Goal: Use online tool/utility: Utilize a website feature to perform a specific function

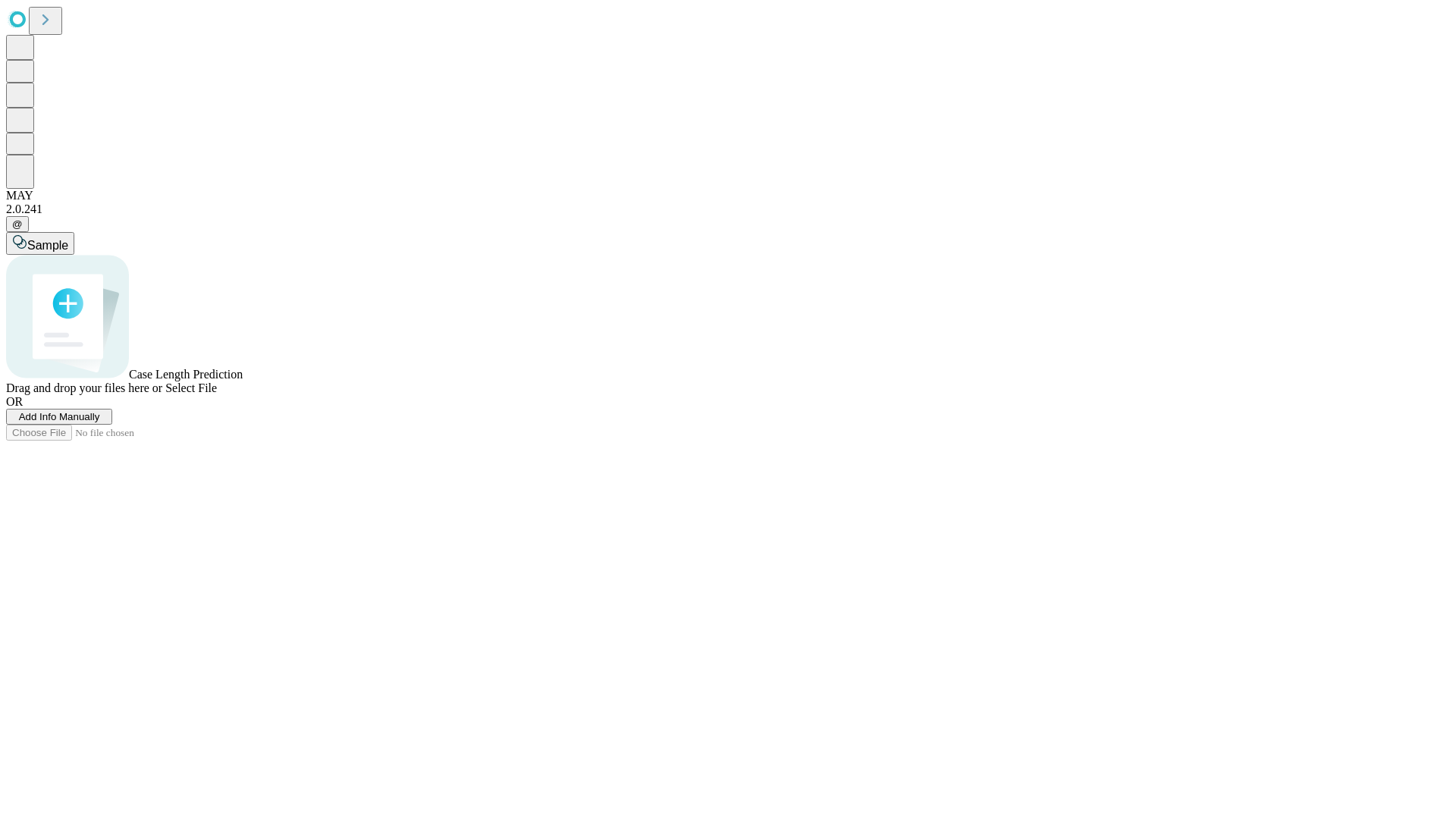
click at [216, 395] on span "Select File" at bounding box center [191, 387] width 52 height 13
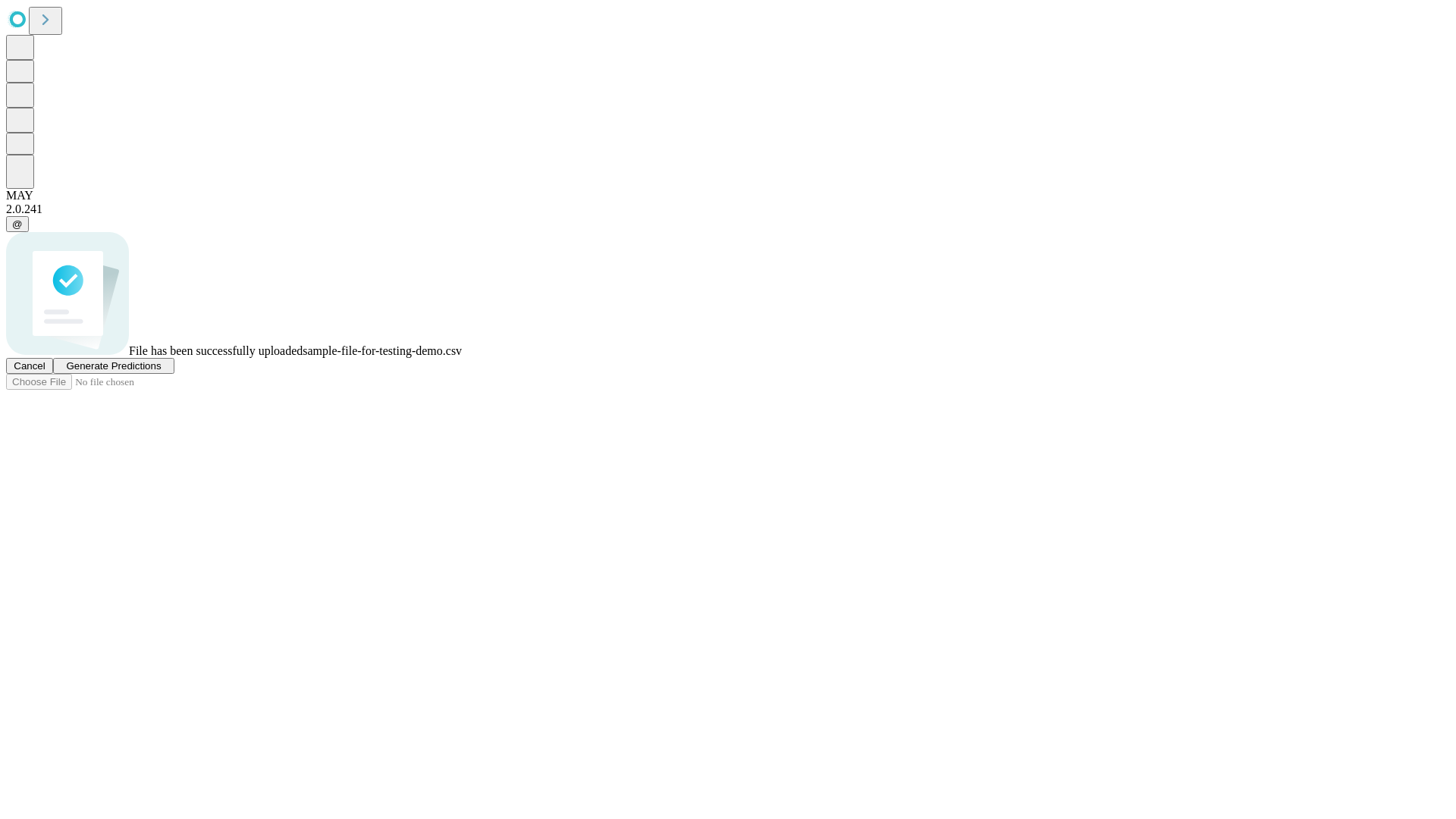
click at [161, 371] on span "Generate Predictions" at bounding box center [113, 366] width 95 height 12
